Goal: Information Seeking & Learning: Learn about a topic

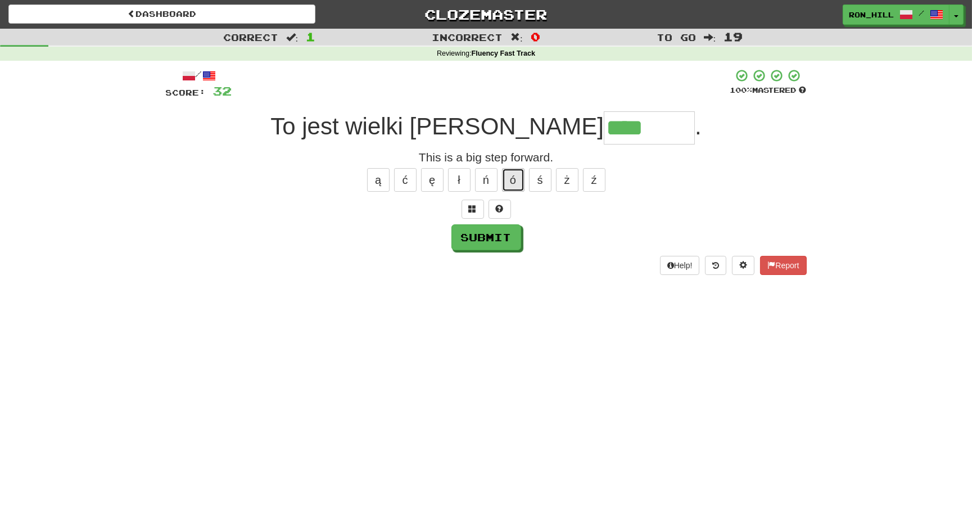
click at [513, 177] on button "ó" at bounding box center [513, 180] width 22 height 24
click at [514, 179] on button "ó" at bounding box center [513, 180] width 22 height 24
type input "*******"
click at [496, 243] on button "Submit" at bounding box center [487, 238] width 70 height 26
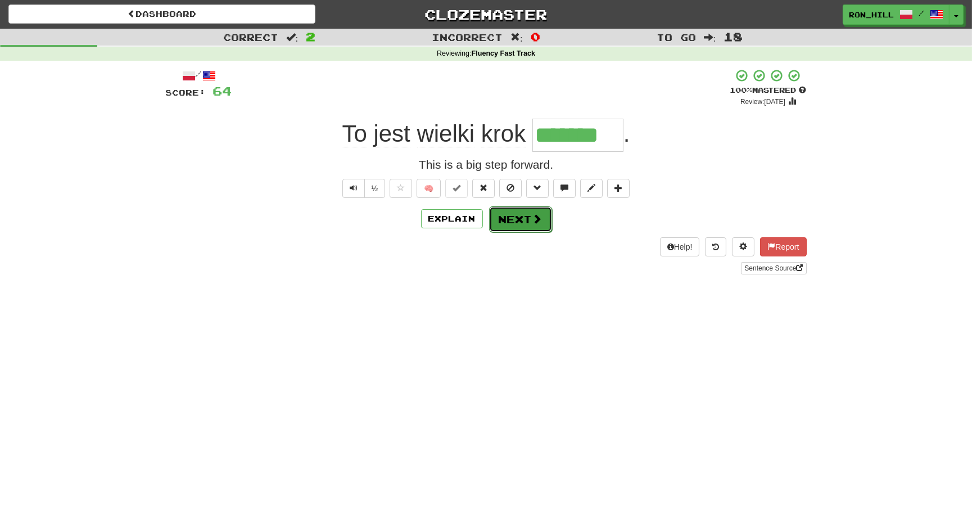
click at [523, 221] on button "Next" at bounding box center [520, 219] width 63 height 26
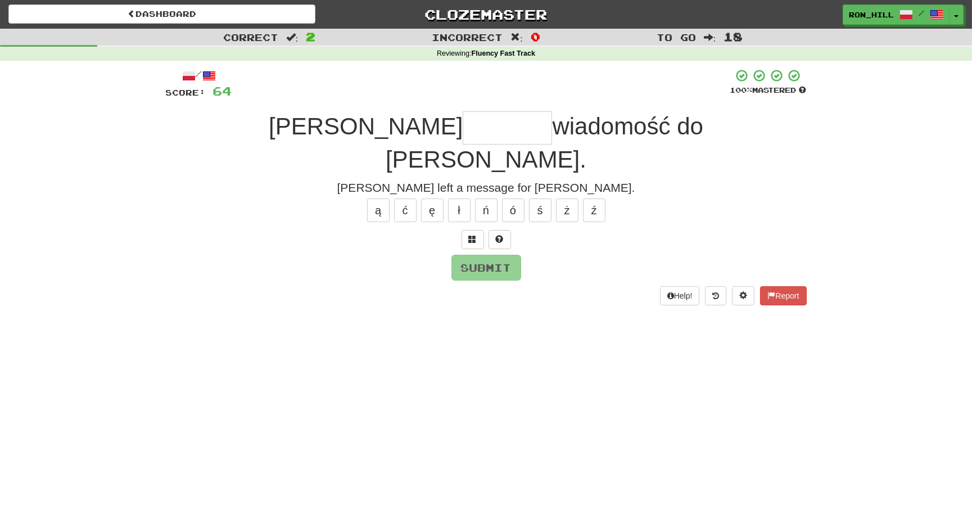
type input "*"
click at [456, 198] on button "ł" at bounding box center [459, 210] width 22 height 24
click at [459, 198] on button "ł" at bounding box center [459, 210] width 22 height 24
type input "********"
click at [494, 255] on button "Submit" at bounding box center [487, 268] width 70 height 26
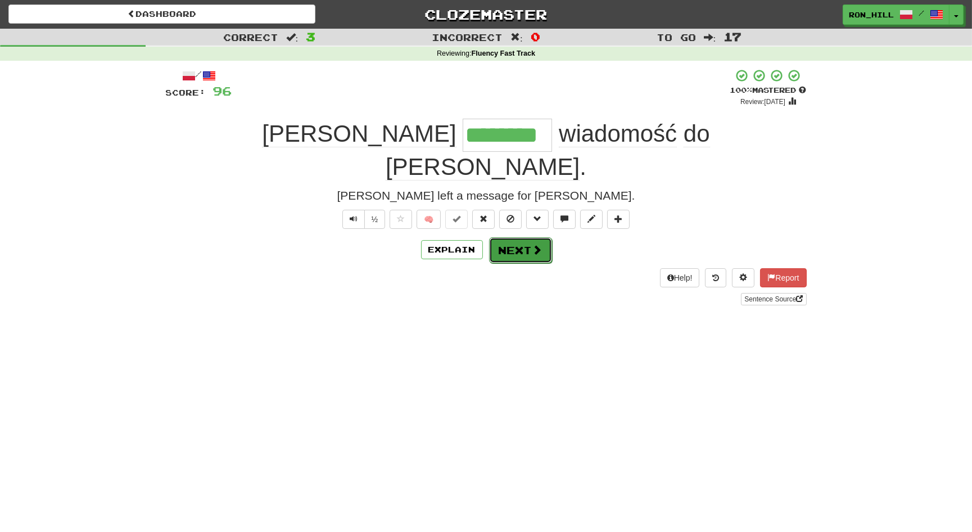
click at [520, 237] on button "Next" at bounding box center [520, 250] width 63 height 26
